Goal: Information Seeking & Learning: Get advice/opinions

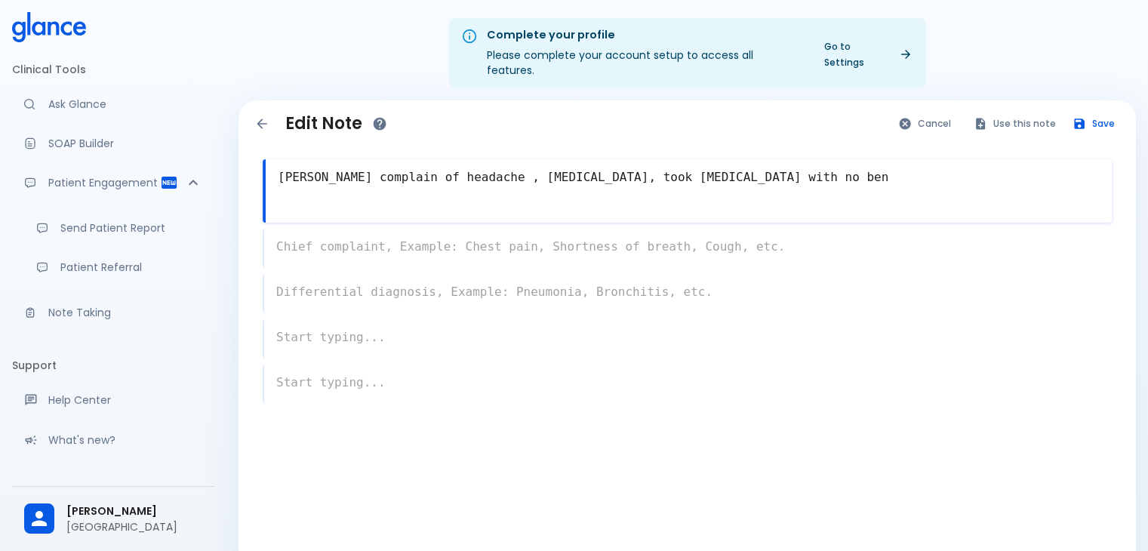
type textarea "[PERSON_NAME] complain of headache , [MEDICAL_DATA], took [MEDICAL_DATA] with n…"
click at [894, 193] on div at bounding box center [691, 206] width 842 height 27
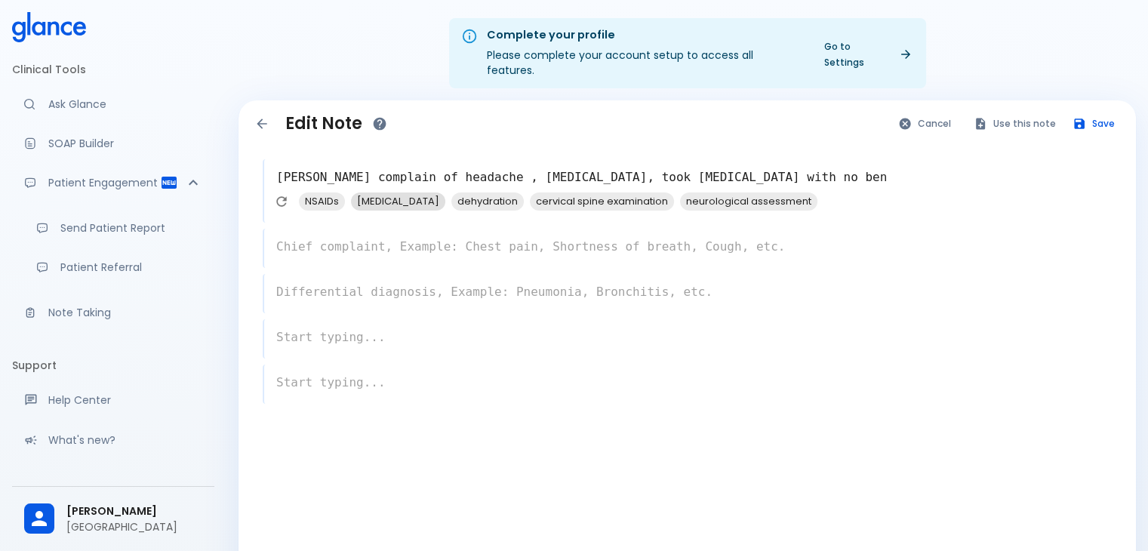
click at [396, 193] on span "[MEDICAL_DATA]" at bounding box center [398, 201] width 94 height 17
click at [330, 195] on div "NSAIDs dehydration cervical spine examination neurological assessment" at bounding box center [512, 201] width 424 height 19
click at [332, 193] on span "NSAIDs" at bounding box center [322, 201] width 46 height 17
click at [368, 229] on div "x" at bounding box center [687, 248] width 849 height 39
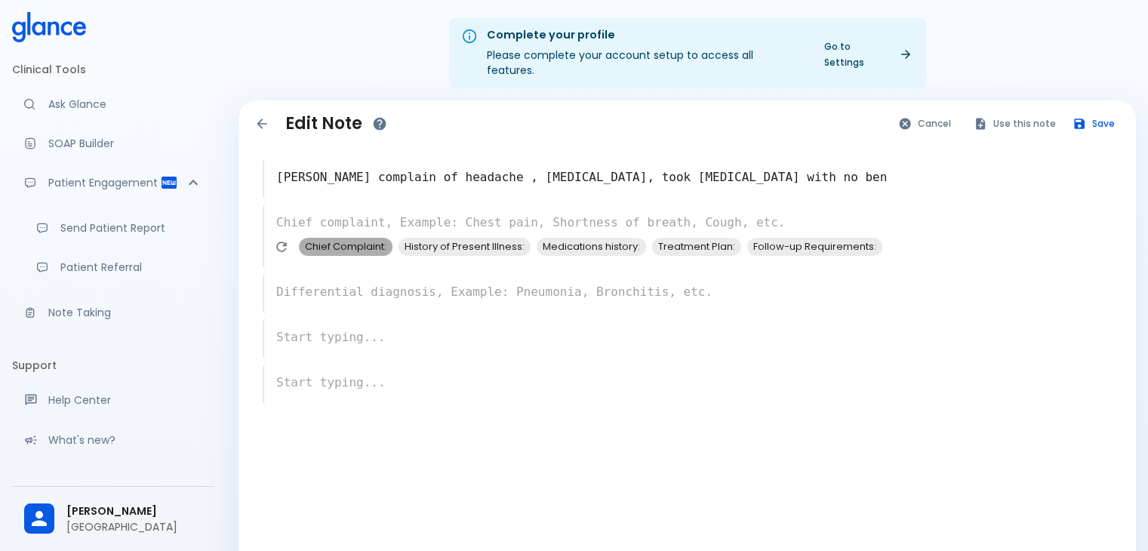
click at [370, 238] on span "Chief Complaint:" at bounding box center [346, 246] width 94 height 17
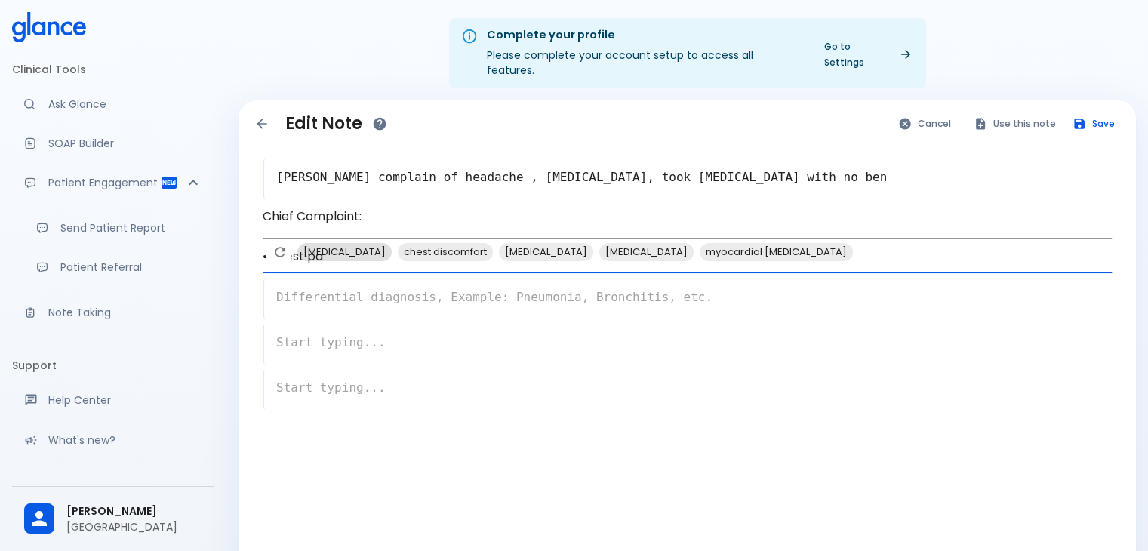
click at [353, 260] on span "[MEDICAL_DATA]" at bounding box center [344, 251] width 94 height 17
click at [426, 260] on span "[MEDICAL_DATA]" at bounding box center [446, 251] width 94 height 17
click at [348, 260] on span "chest discomfort" at bounding box center [344, 251] width 95 height 17
type textarea "• chest pa [MEDICAL_DATA], [MEDICAL_DATA], chest discomfort"
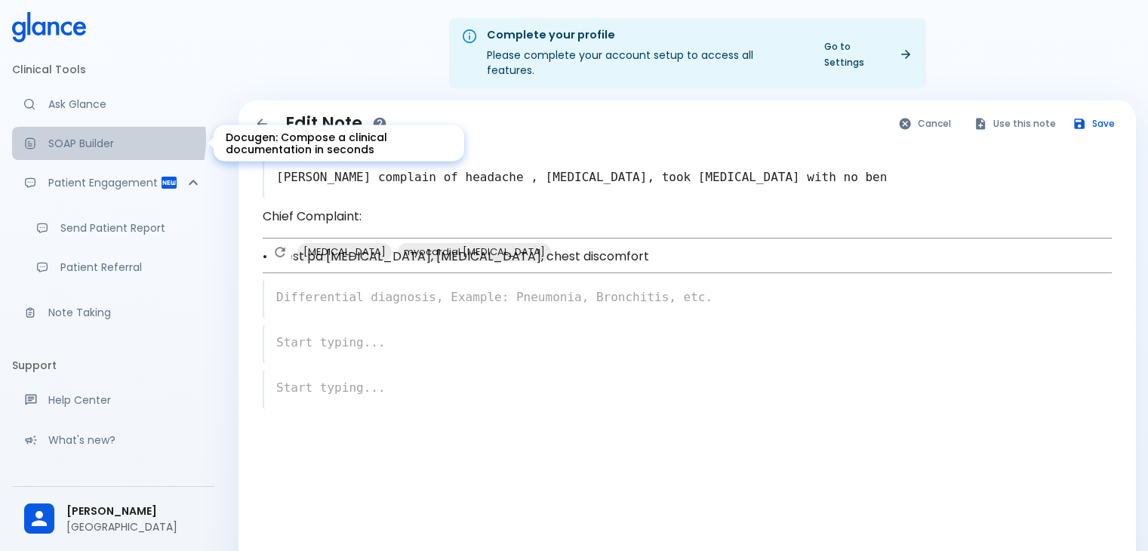
click at [84, 139] on p "SOAP Builder" at bounding box center [125, 143] width 154 height 15
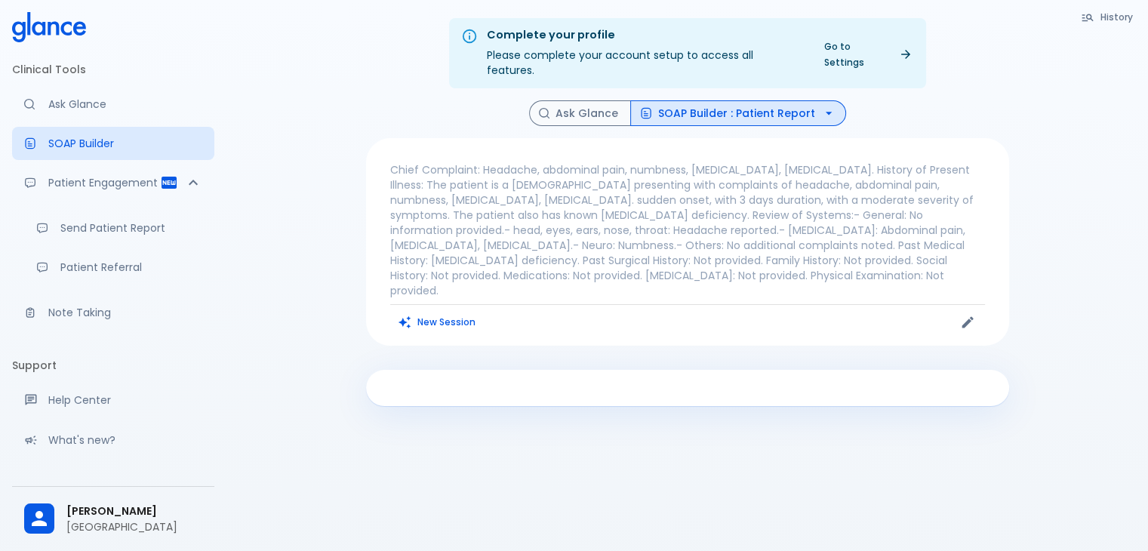
click at [55, 33] on icon at bounding box center [49, 27] width 74 height 30
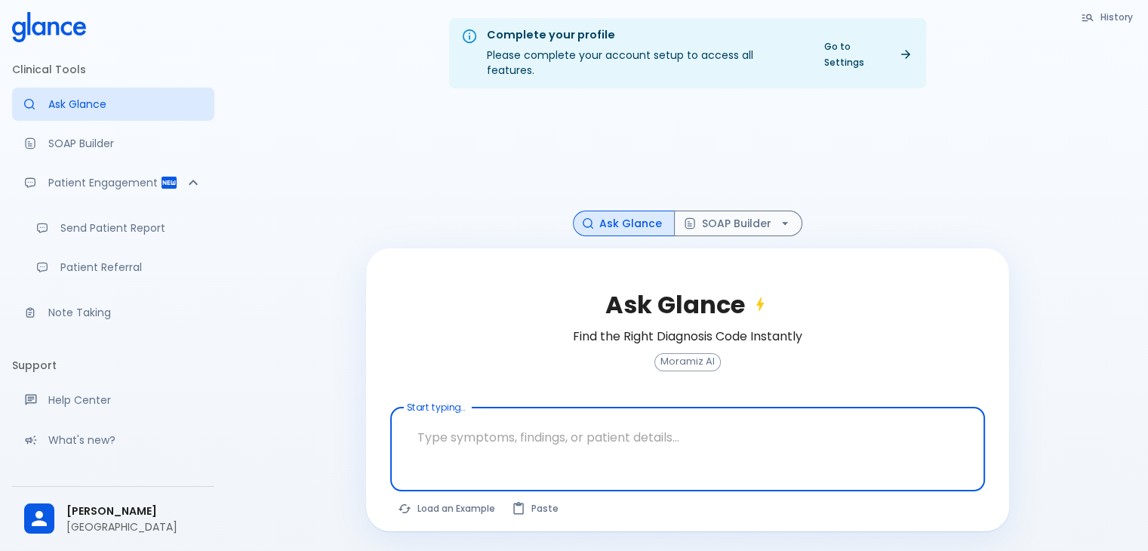
click at [122, 520] on p "[GEOGRAPHIC_DATA]" at bounding box center [134, 526] width 136 height 15
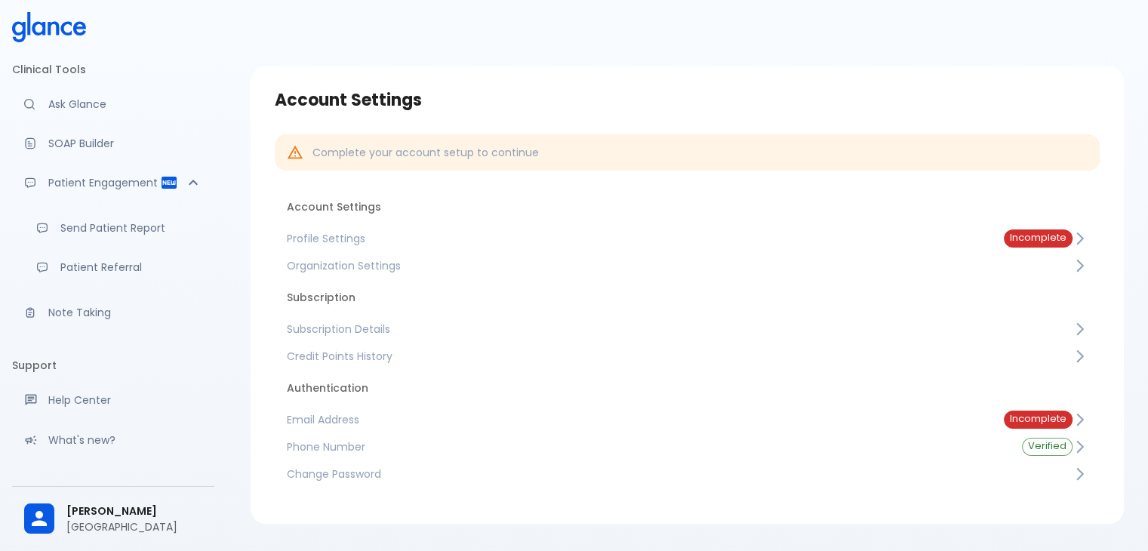
click at [63, 34] on icon at bounding box center [49, 27] width 74 height 30
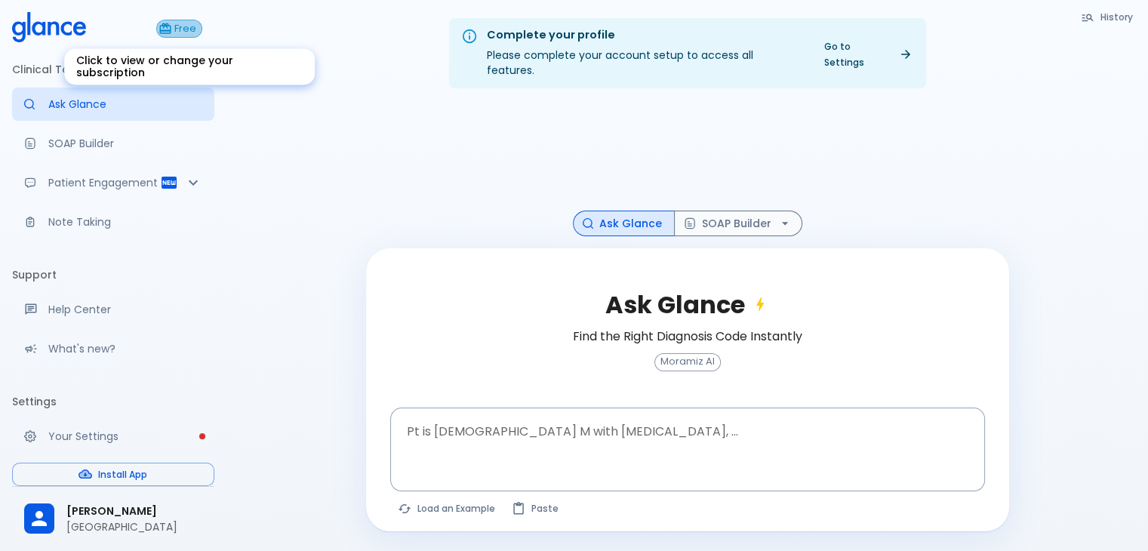
click at [190, 32] on span "Free" at bounding box center [185, 28] width 32 height 11
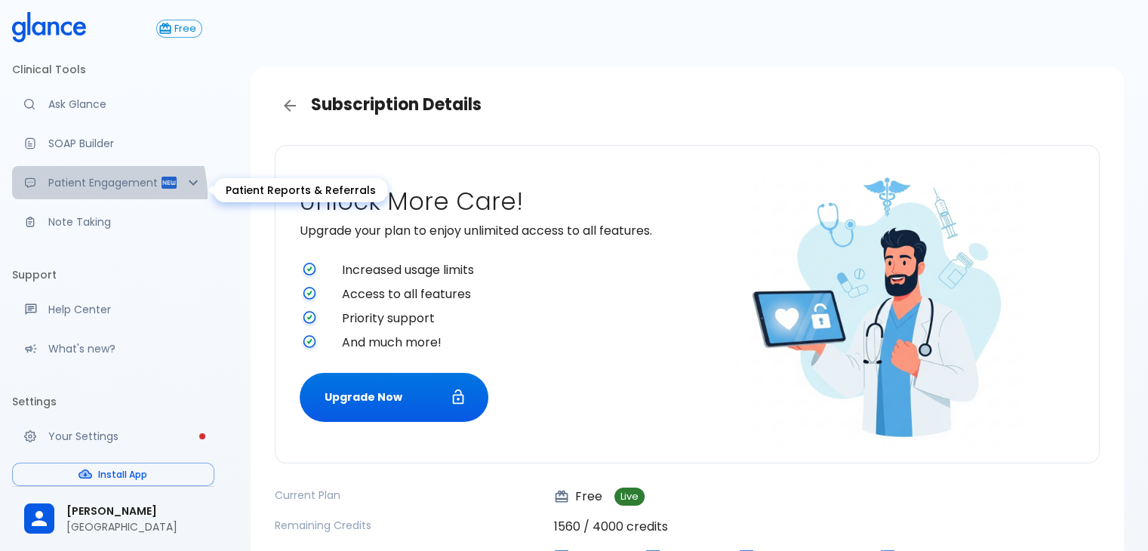
click at [87, 190] on p "Patient Engagement" at bounding box center [104, 182] width 112 height 15
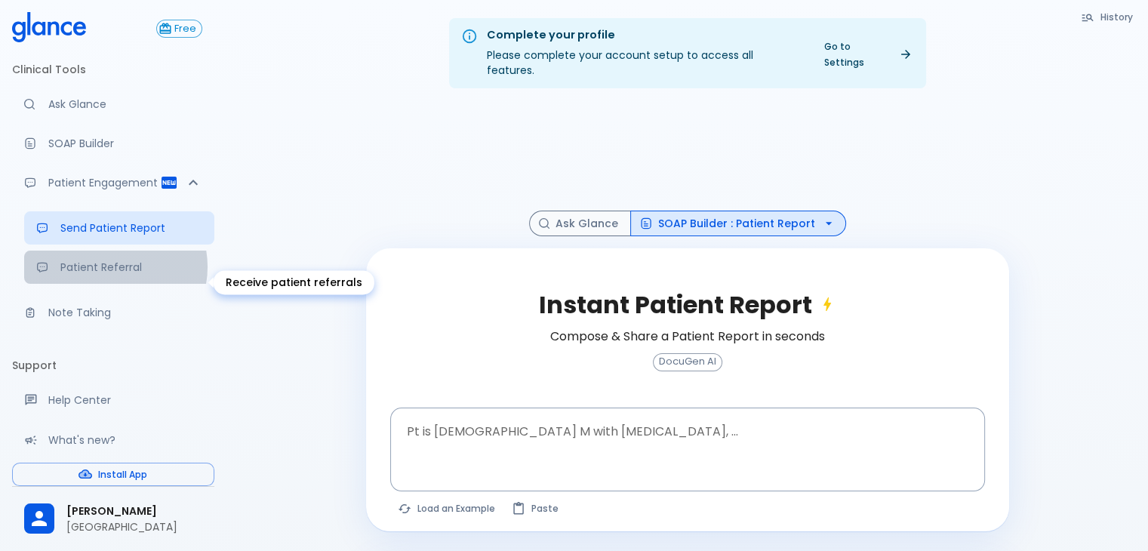
click at [115, 275] on p "Patient Referral" at bounding box center [131, 267] width 142 height 15
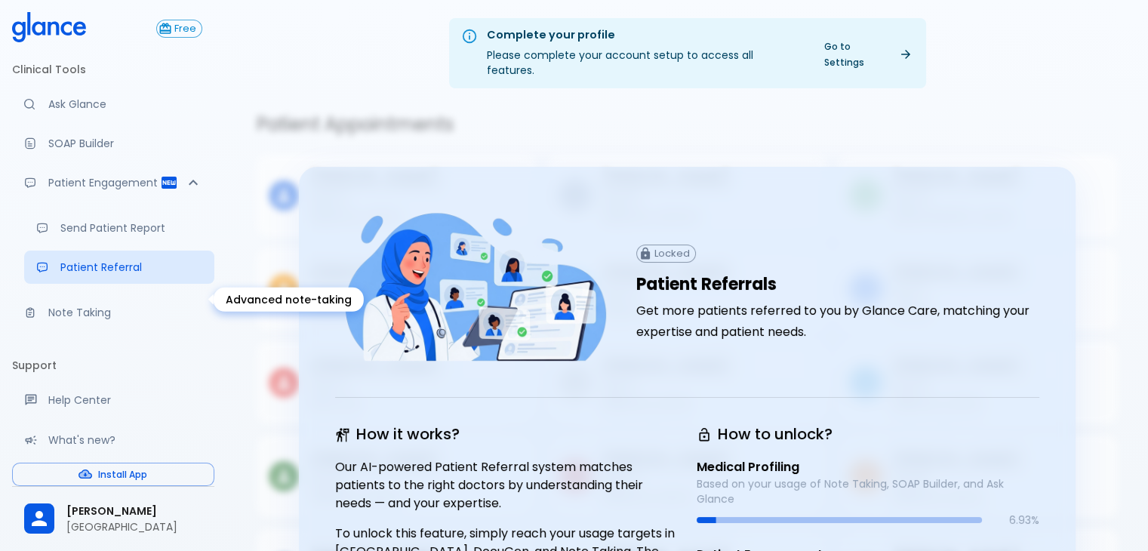
scroll to position [149, 0]
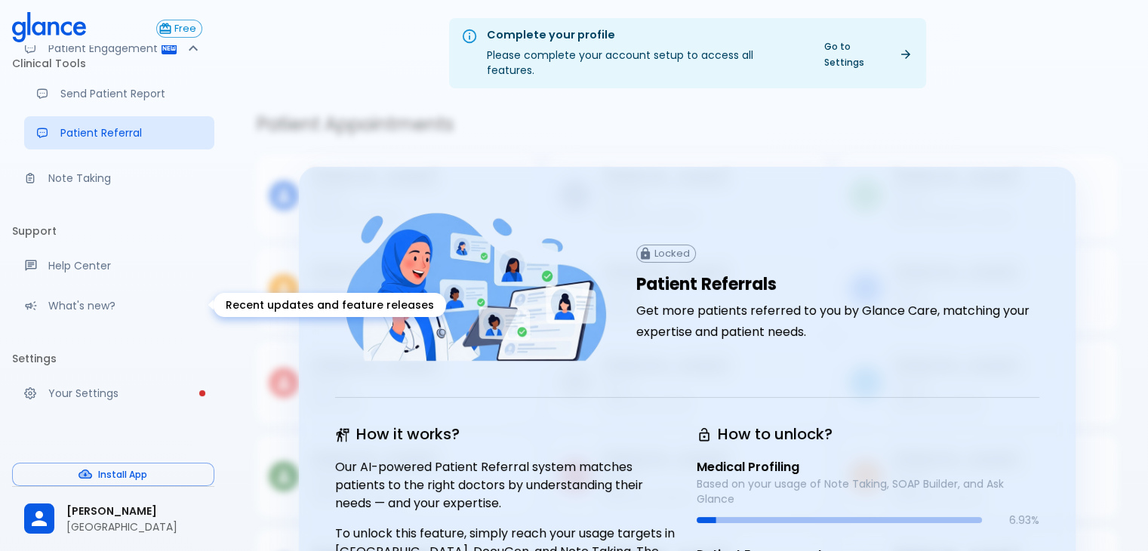
click at [100, 307] on p "What's new?" at bounding box center [125, 305] width 154 height 15
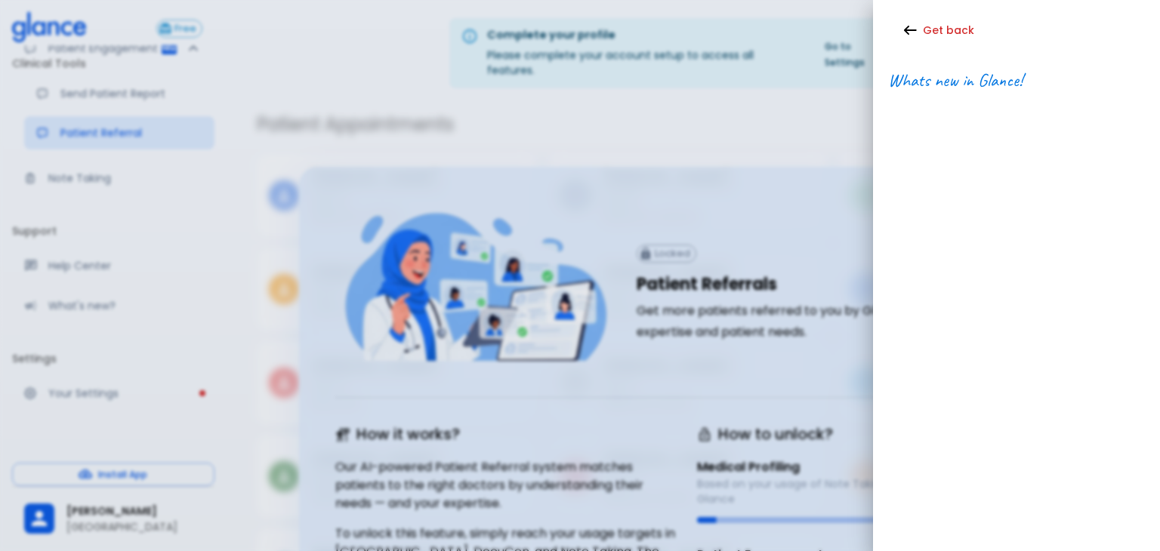
click at [954, 79] on span "Whats new in Glance!" at bounding box center [955, 80] width 134 height 23
click at [904, 79] on span "Whats new in Glance!" at bounding box center [955, 80] width 134 height 23
click at [920, 27] on button "Get back" at bounding box center [940, 30] width 104 height 31
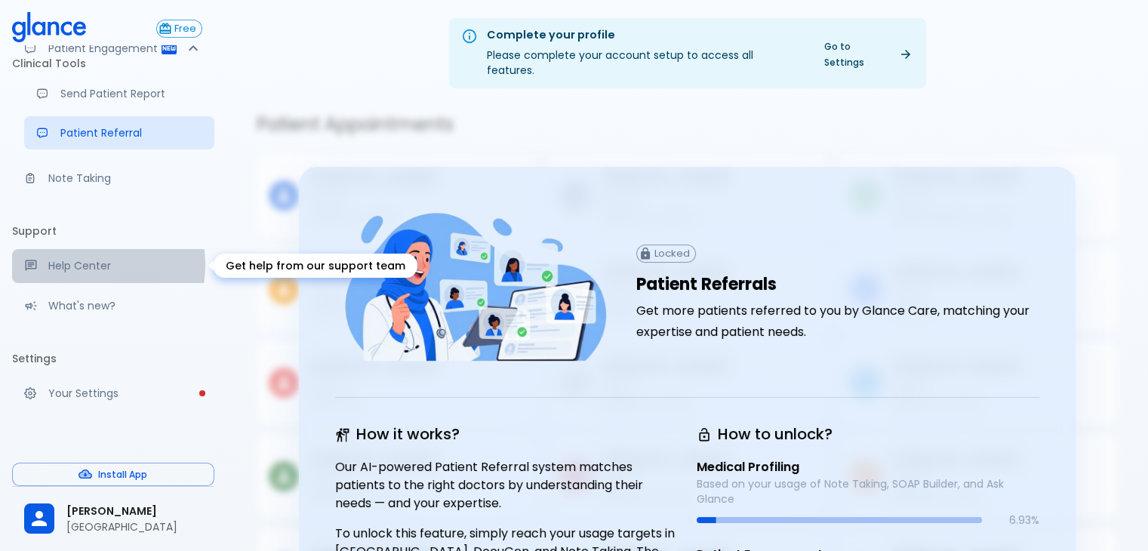
click at [85, 264] on p "Help Center" at bounding box center [125, 265] width 154 height 15
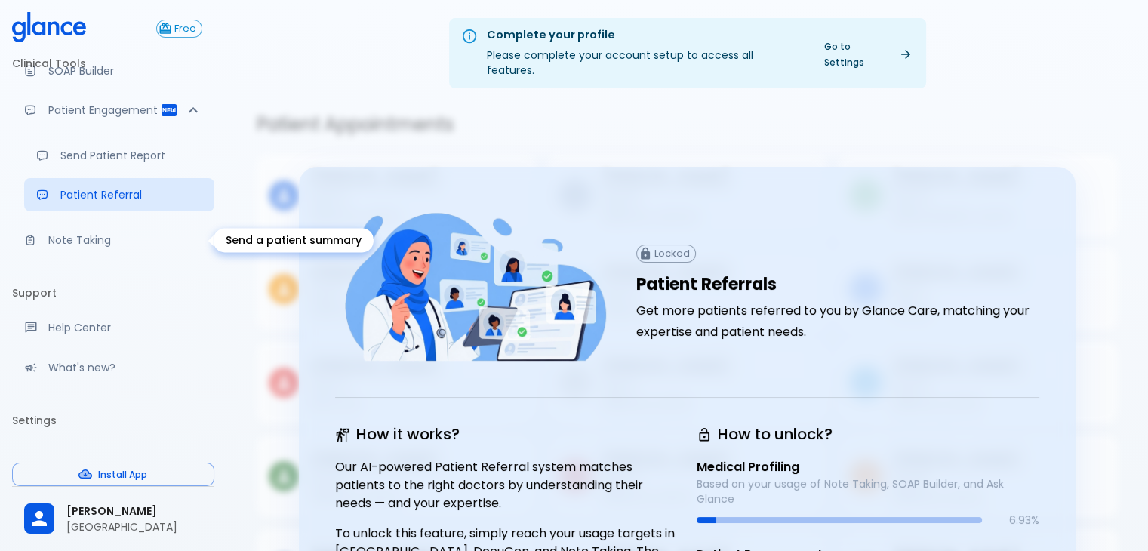
scroll to position [0, 0]
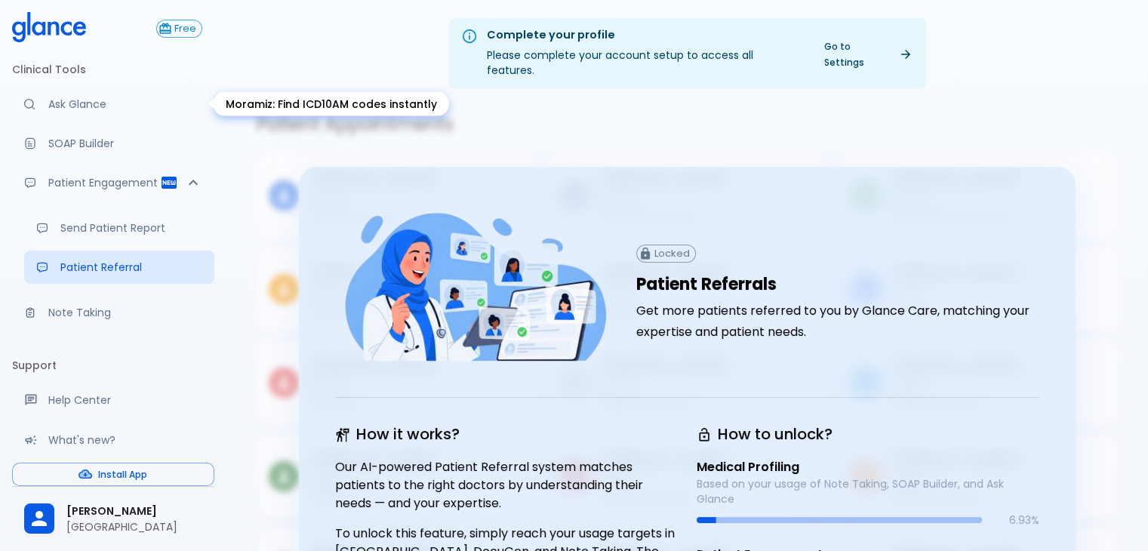
drag, startPoint x: 84, startPoint y: 104, endPoint x: 239, endPoint y: 292, distance: 243.5
click at [84, 104] on p "Ask Glance" at bounding box center [125, 104] width 154 height 15
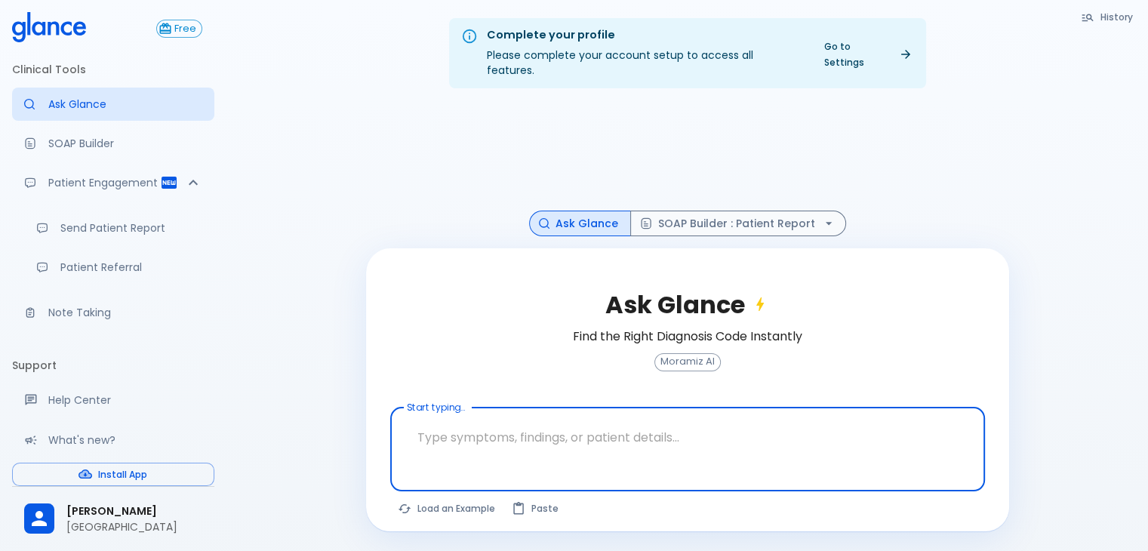
click at [469, 432] on textarea "Start typing..." at bounding box center [688, 438] width 574 height 48
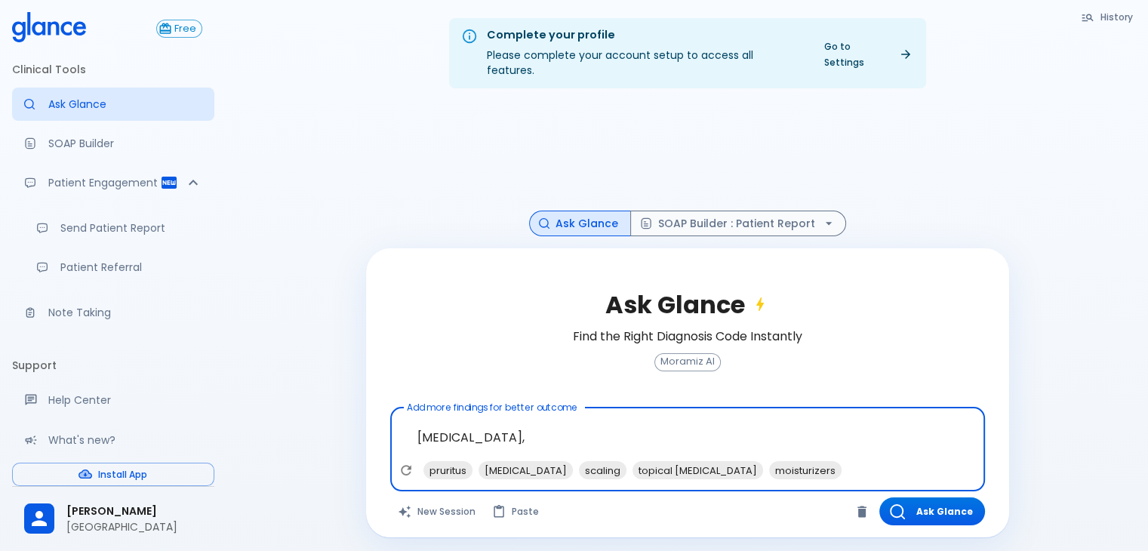
paste textarea "skin lesion on the nose"
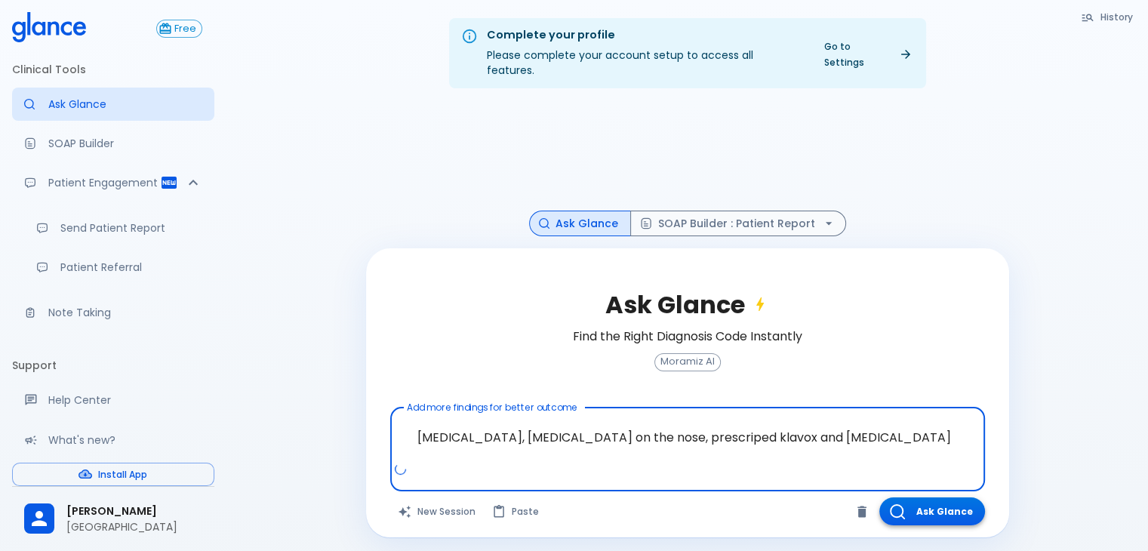
type textarea "Dermatitis, unspecified, skin lesion on the nose, prescriped klavox and fucidin"
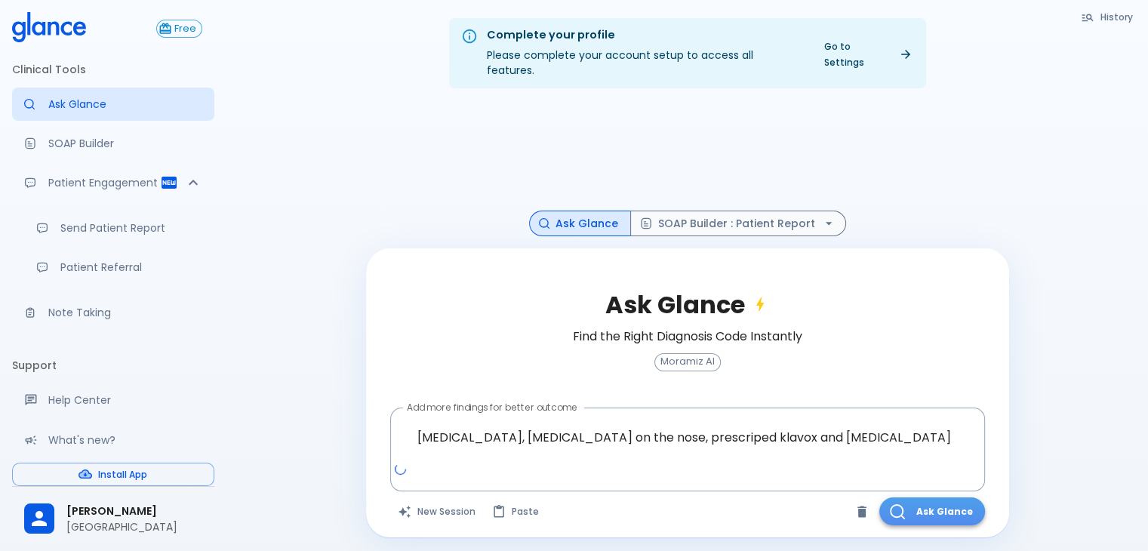
click at [936, 498] on button "Ask Glance" at bounding box center [933, 512] width 106 height 28
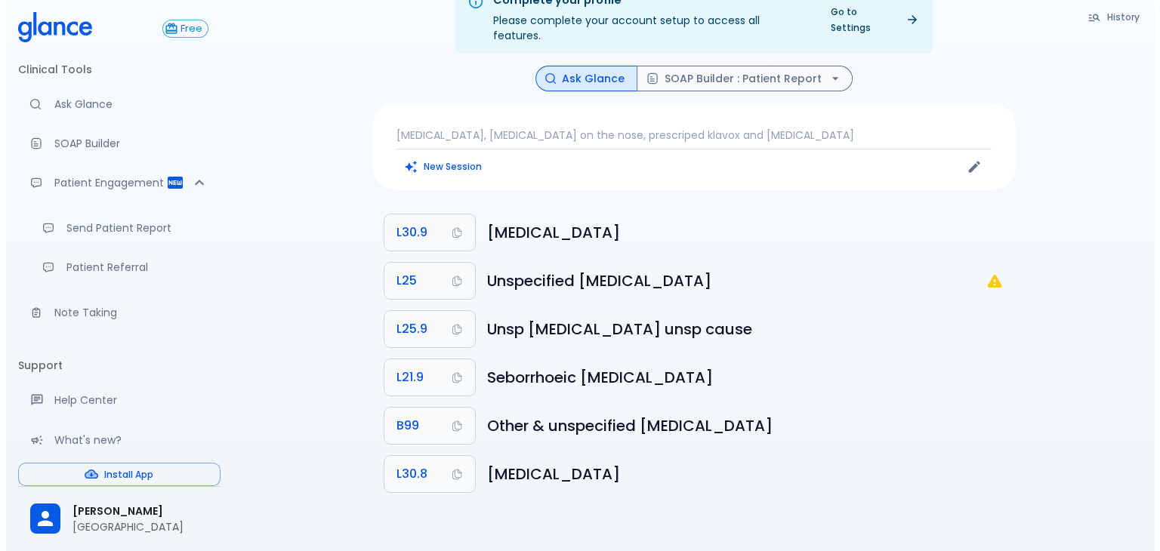
scroll to position [36, 0]
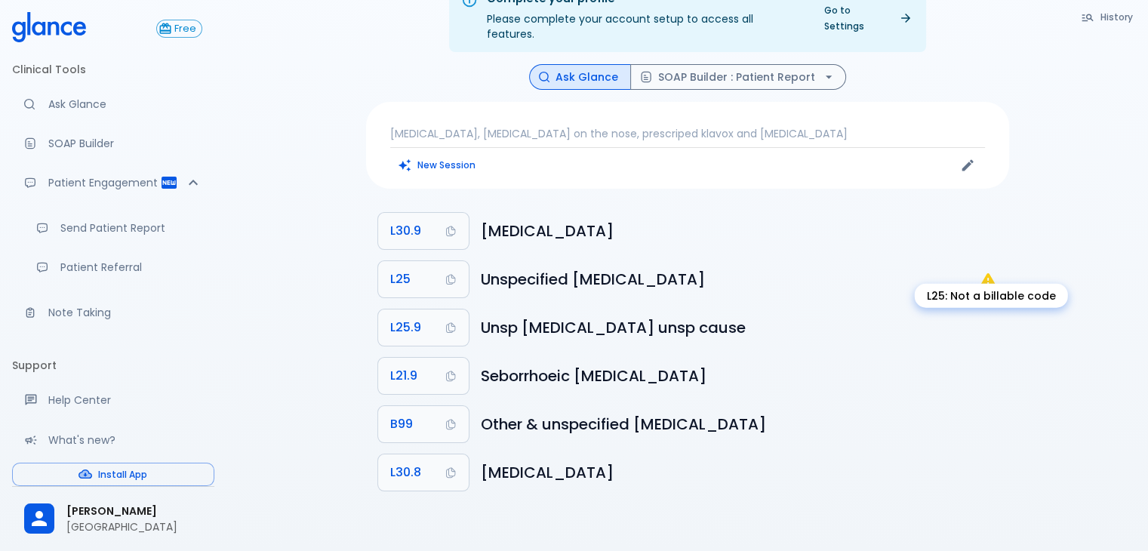
click at [992, 273] on icon "L25: Not a billable code" at bounding box center [988, 279] width 14 height 13
click at [1118, 21] on button "History" at bounding box center [1108, 17] width 69 height 22
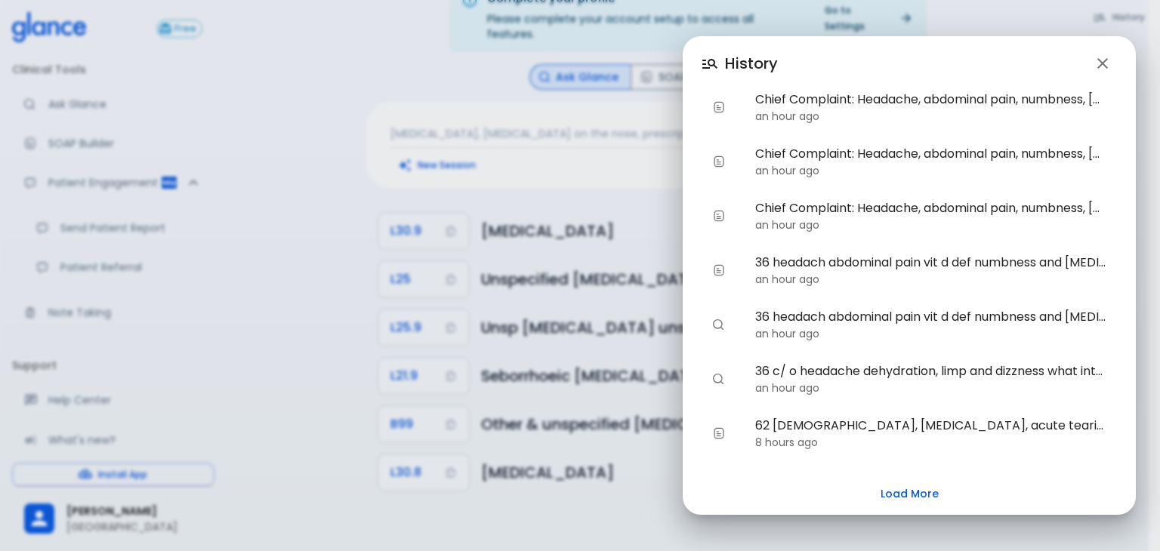
scroll to position [190, 0]
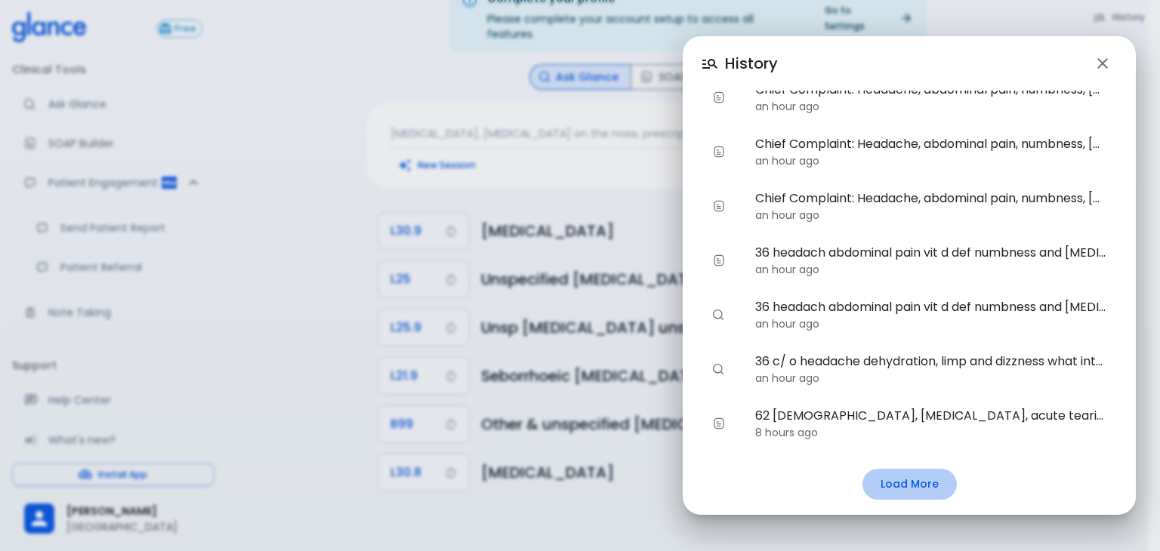
click at [903, 488] on button "Load More" at bounding box center [909, 484] width 94 height 31
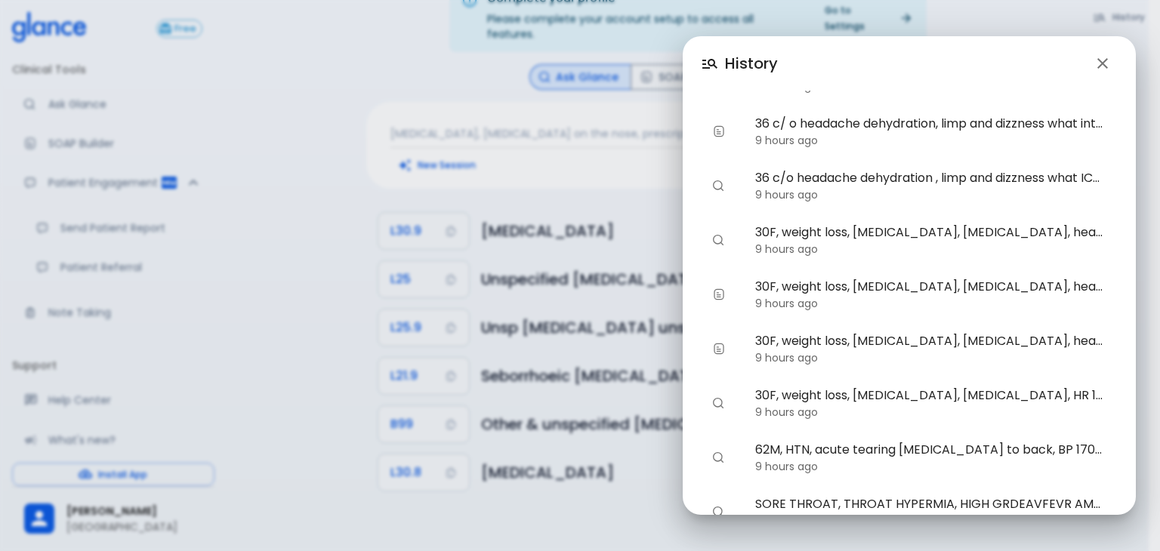
scroll to position [733, 0]
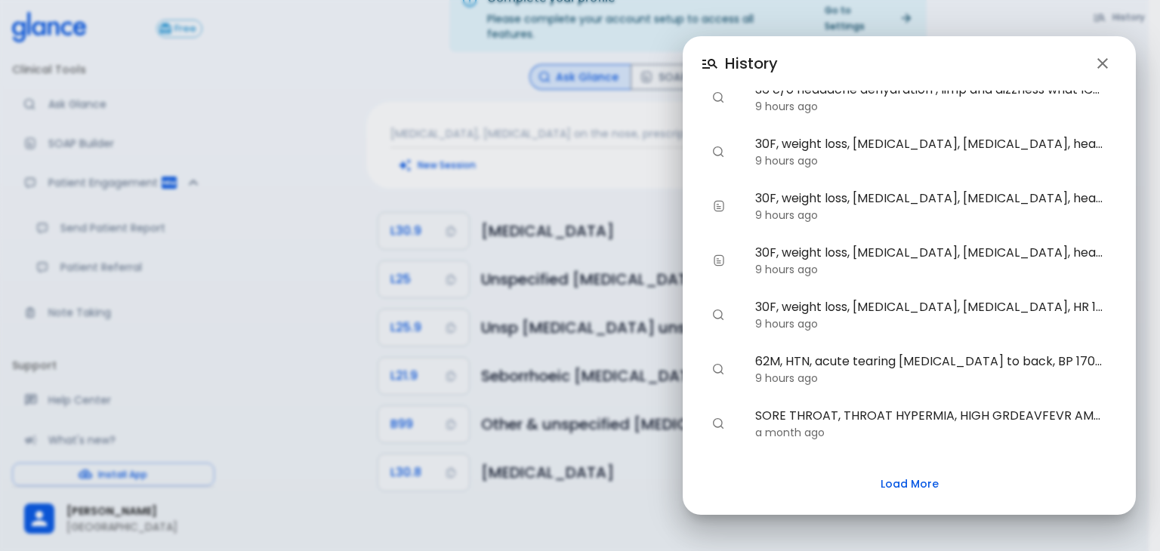
click at [906, 488] on button "Load More" at bounding box center [909, 484] width 94 height 31
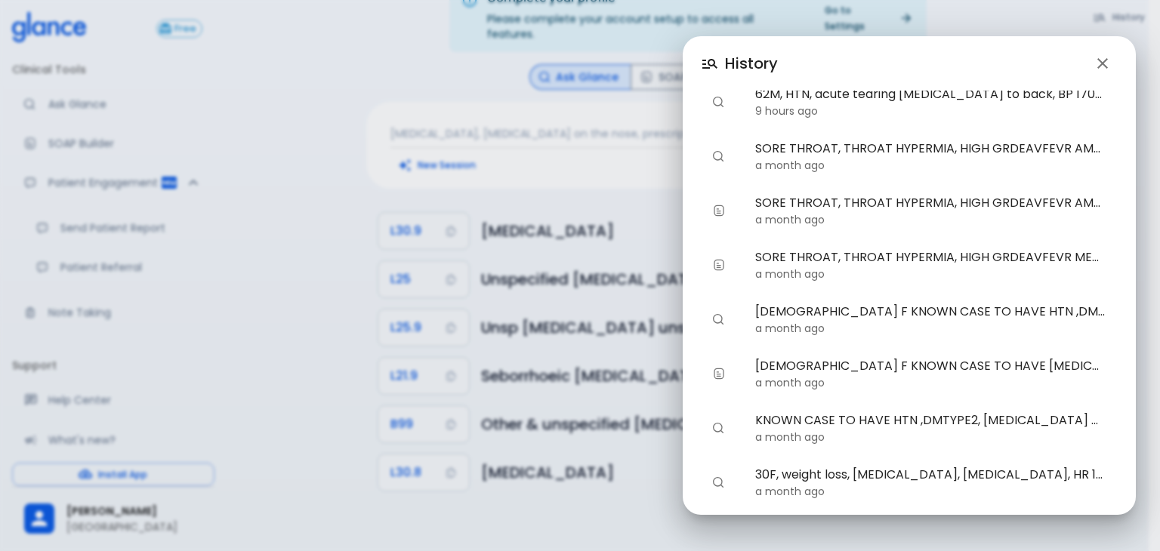
scroll to position [1043, 0]
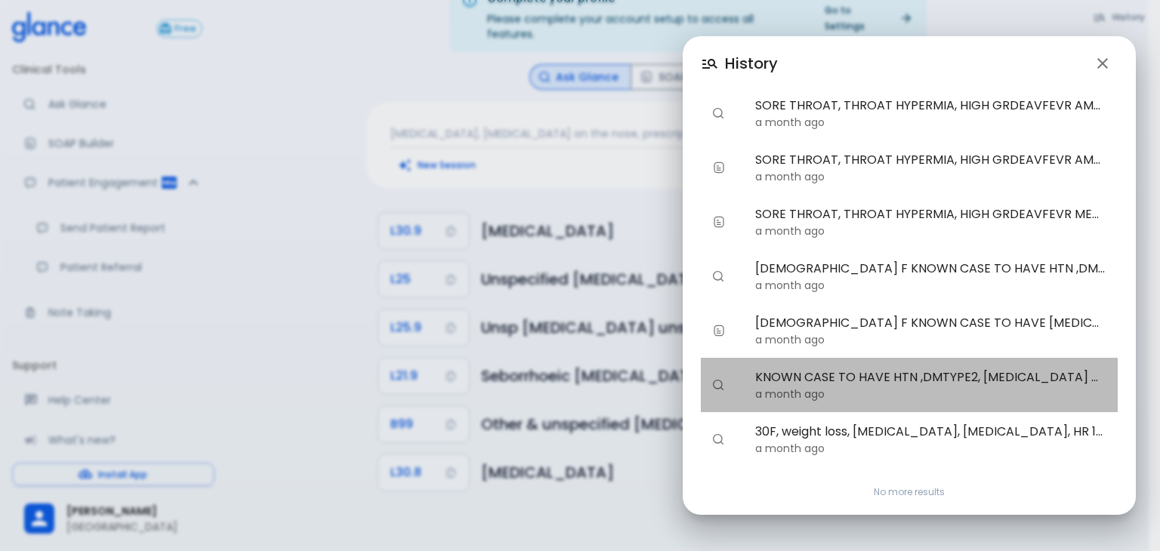
click at [940, 383] on span "KNOWN CASE TO HAVE HTN ,DMTYPE2, GASTRITIS ON MEDICATIO" at bounding box center [930, 377] width 350 height 18
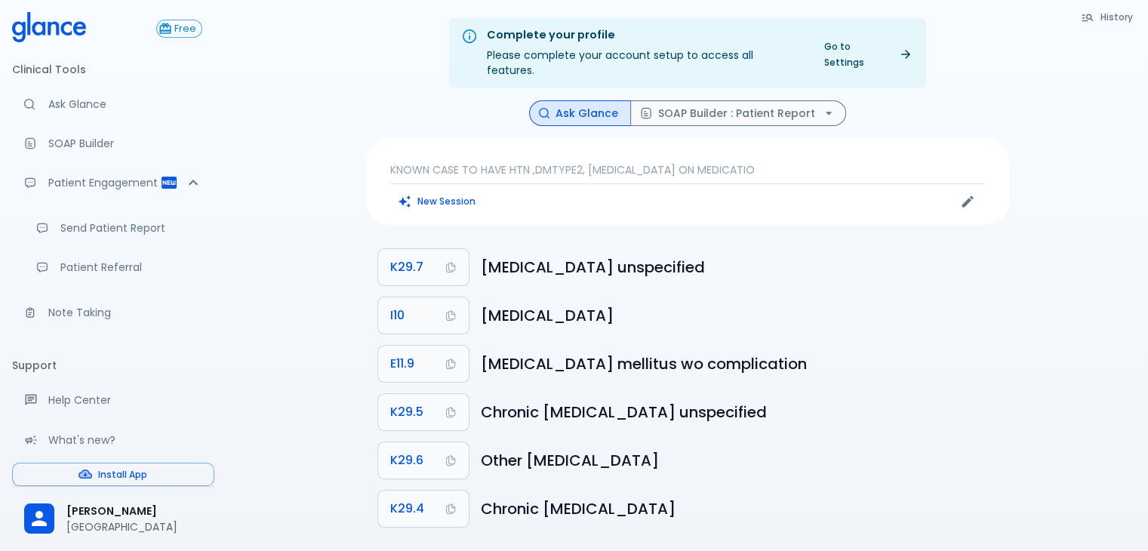
click at [588, 103] on button "Ask Glance" at bounding box center [580, 113] width 102 height 26
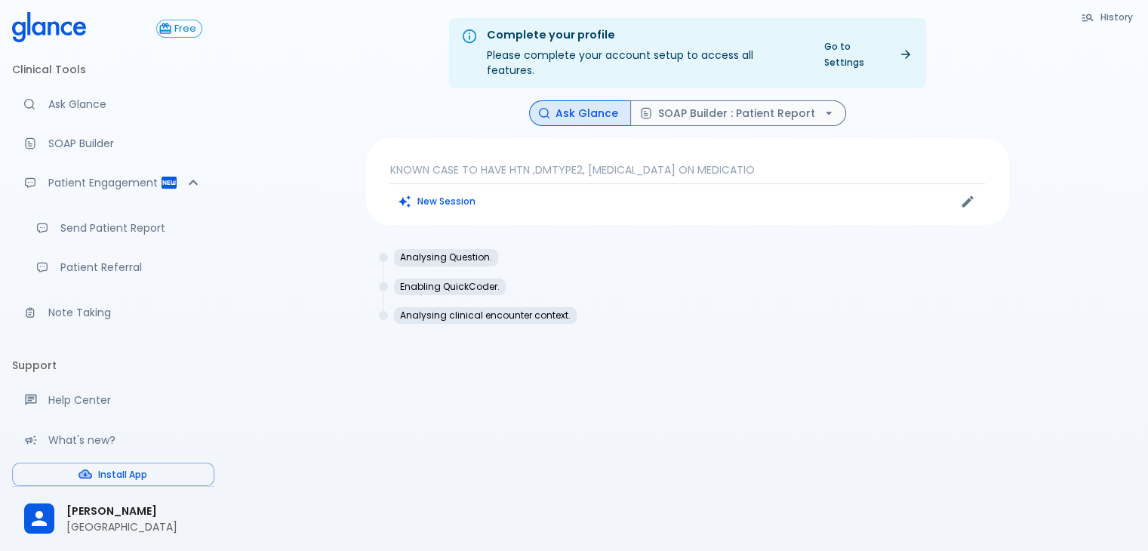
click at [607, 162] on p "KNOWN CASE TO HAVE HTN ,DMTYPE2, GASTRITIS ON MEDICATIO" at bounding box center [687, 169] width 595 height 15
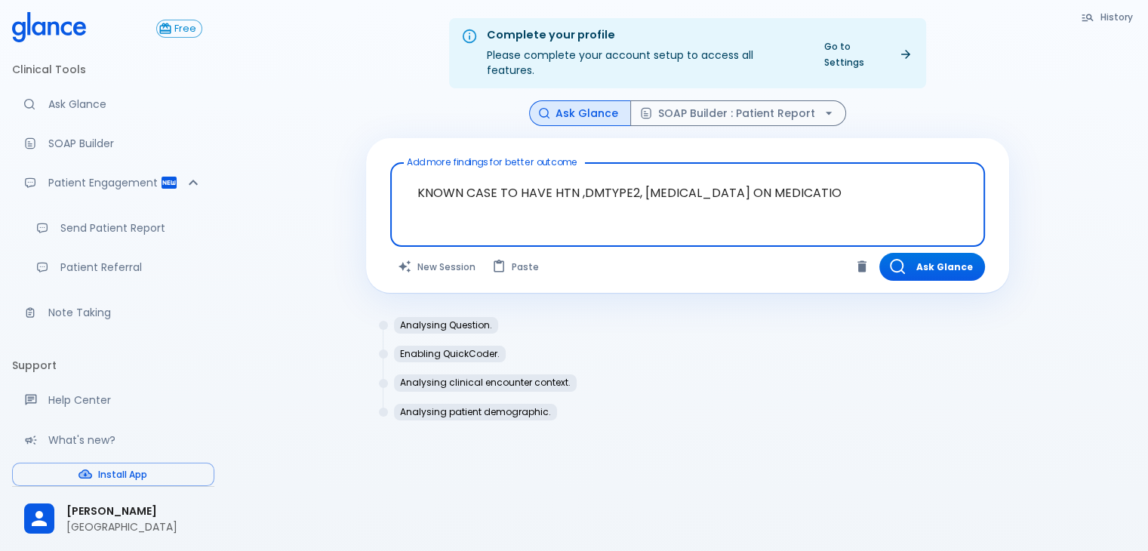
drag, startPoint x: 812, startPoint y: 178, endPoint x: 309, endPoint y: 158, distance: 504.0
click at [309, 158] on div "Complete your profile Please complete your account setup to access all features…" at bounding box center [688, 293] width 922 height 587
click at [450, 255] on button "New Session" at bounding box center [437, 267] width 94 height 28
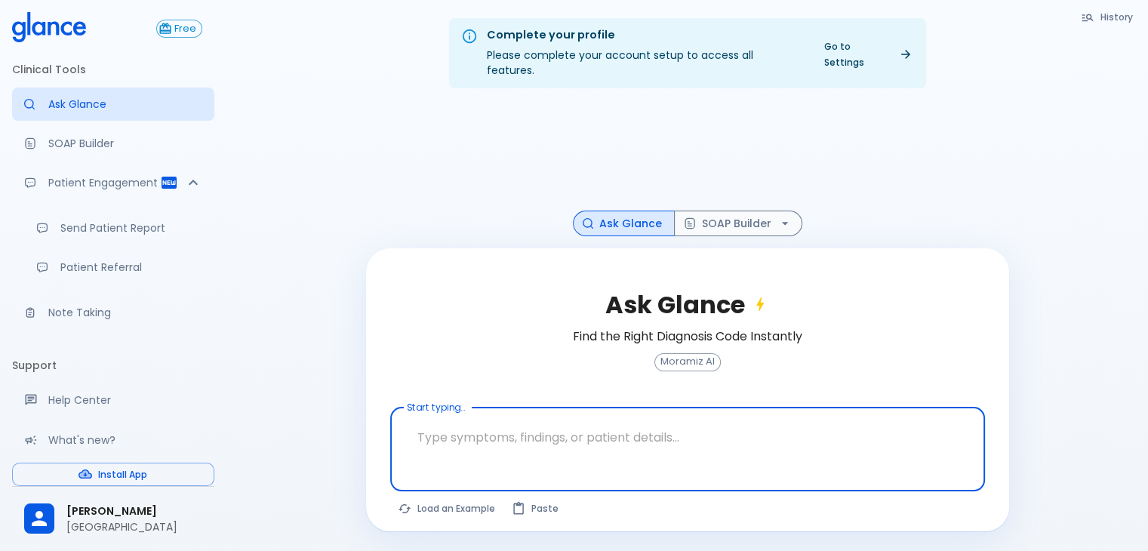
click at [460, 424] on textarea "Start typing..." at bounding box center [688, 438] width 574 height 48
paste textarea "31 yr ,, med free ,, married ,, P0 ,, LMP : July 7 , 2025 ,,, bilateral milky n…"
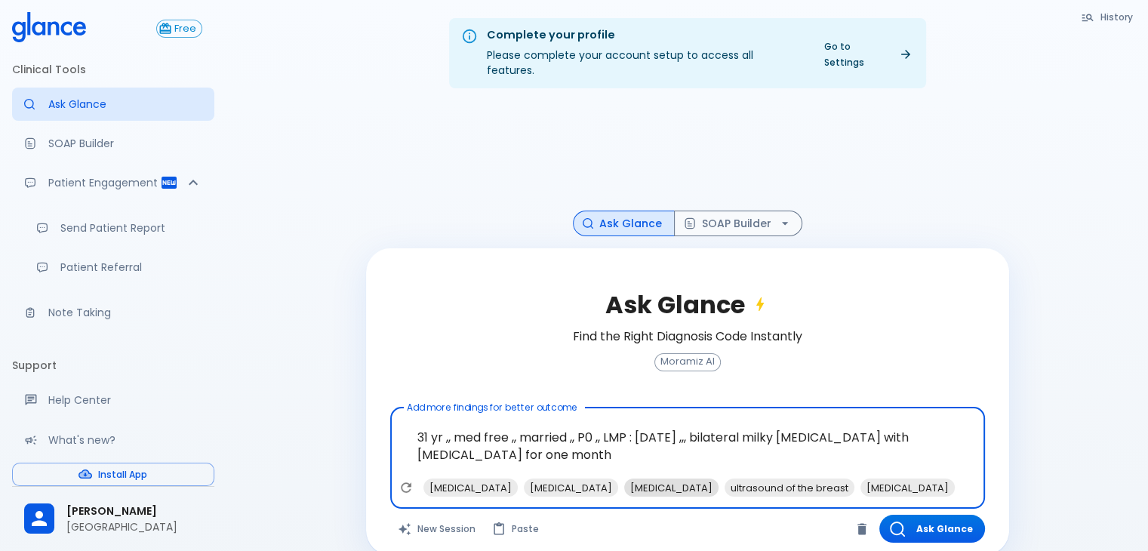
paste textarea "31 yr old lady ,, on Antidepressant ,, married ,, P0 ,, LMP : July 7 , 2025 ,,,…"
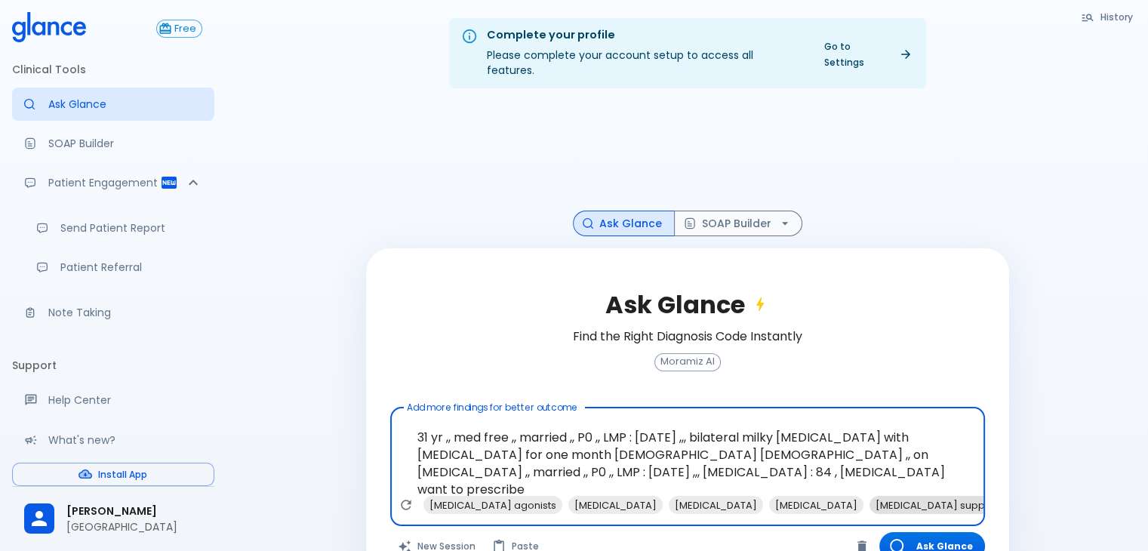
paste textarea "Dostinex 0.5Mg 2 Tab"
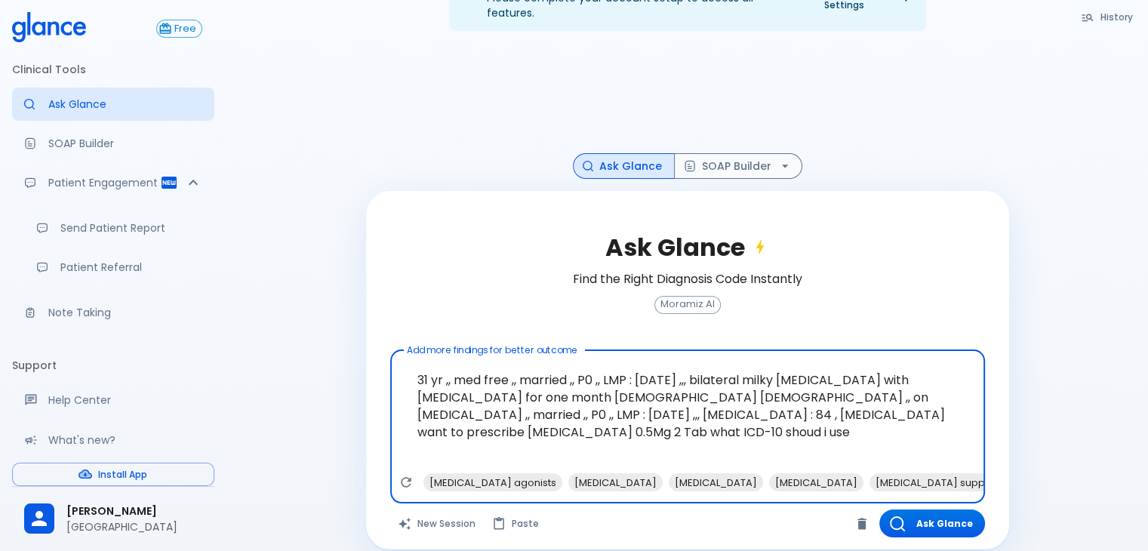
scroll to position [58, 0]
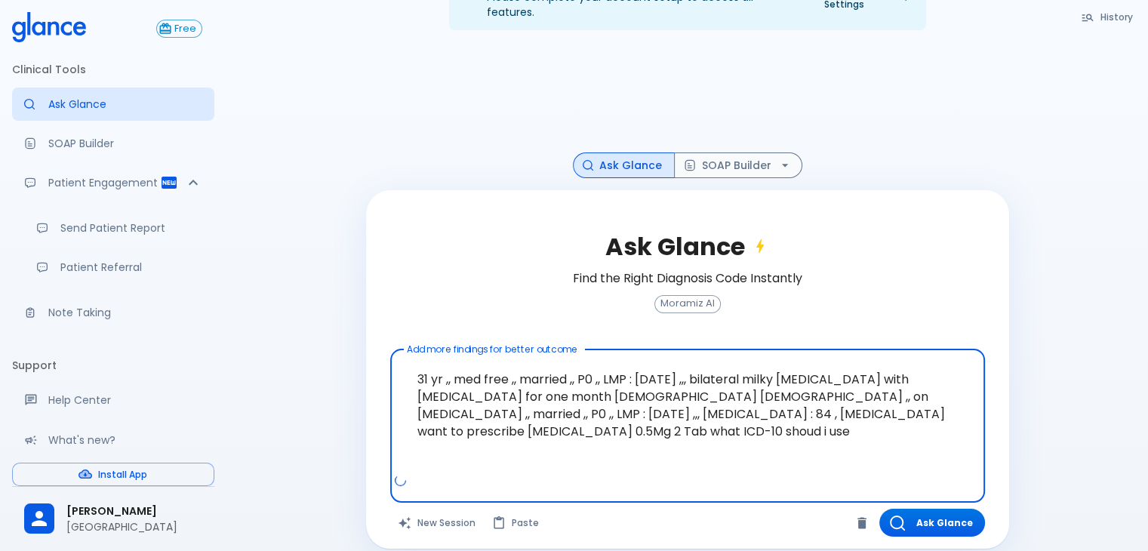
type textarea "31 yr ,, med free ,, married ,, P0 ,, LMP : July 7 , 2025 ,,, bilateral milky n…"
click at [947, 521] on div "Ask Glance Find the Right Diagnosis Code Instantly Moramiz AI Add more findings…" at bounding box center [687, 369] width 643 height 359
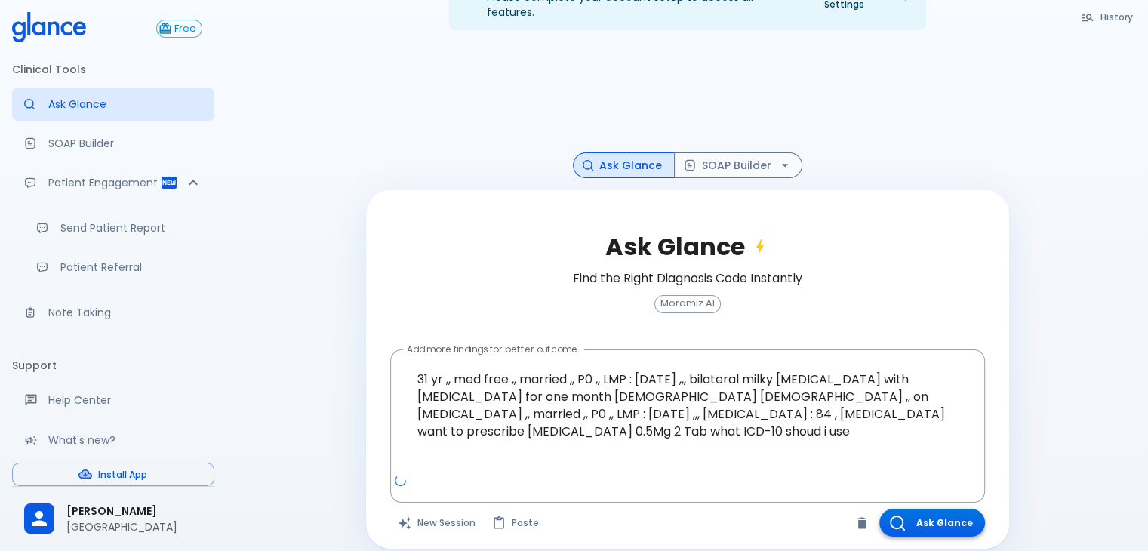
click at [947, 511] on button "Ask Glance" at bounding box center [933, 523] width 106 height 28
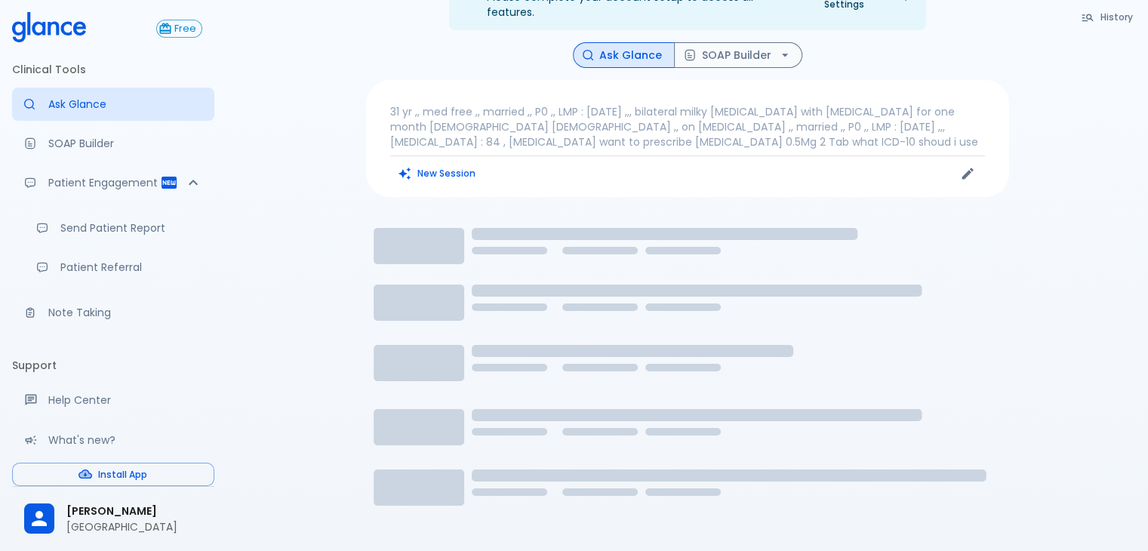
scroll to position [36, 0]
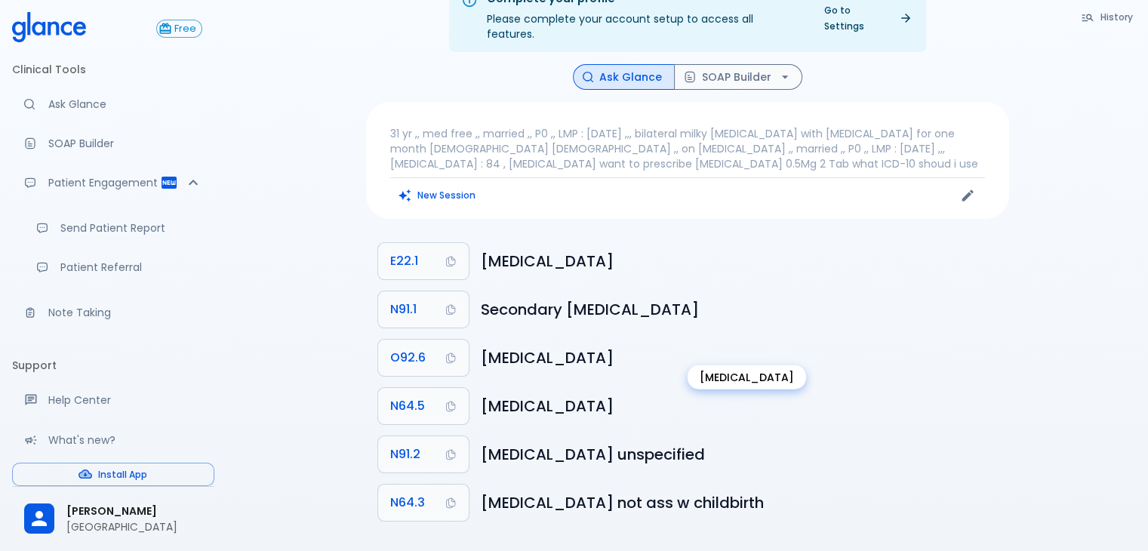
click at [540, 346] on h6 "Galactorrhoea" at bounding box center [739, 358] width 516 height 24
click at [541, 346] on h6 "Galactorrhoea" at bounding box center [739, 358] width 516 height 24
